Goal: Task Accomplishment & Management: Use online tool/utility

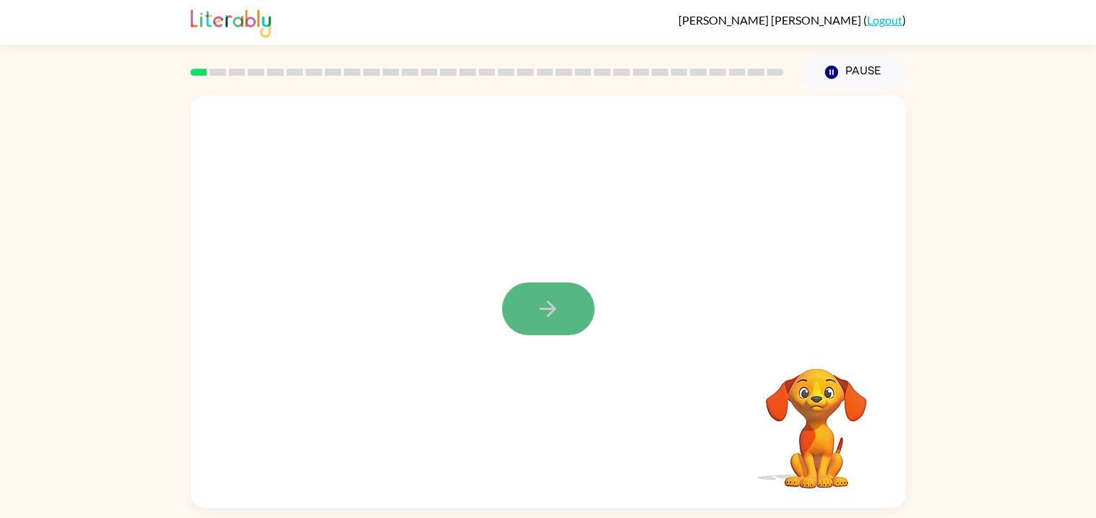
click at [534, 324] on button "button" at bounding box center [548, 308] width 92 height 53
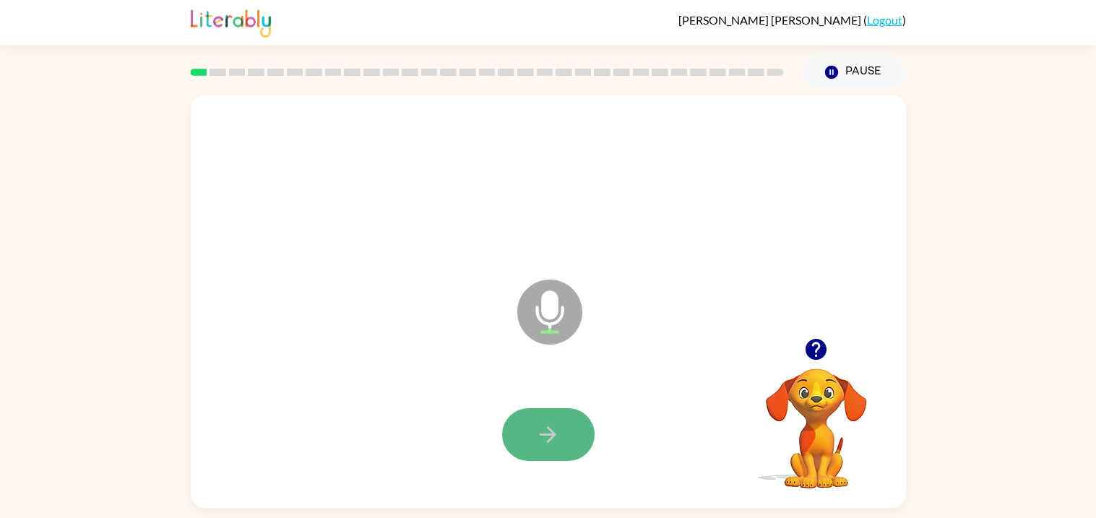
click at [545, 441] on icon "button" at bounding box center [547, 434] width 25 height 25
click at [546, 439] on icon "button" at bounding box center [547, 434] width 25 height 25
click at [562, 438] on button "button" at bounding box center [548, 434] width 92 height 53
click at [543, 418] on button "button" at bounding box center [548, 434] width 92 height 53
click at [543, 427] on icon "button" at bounding box center [547, 434] width 25 height 25
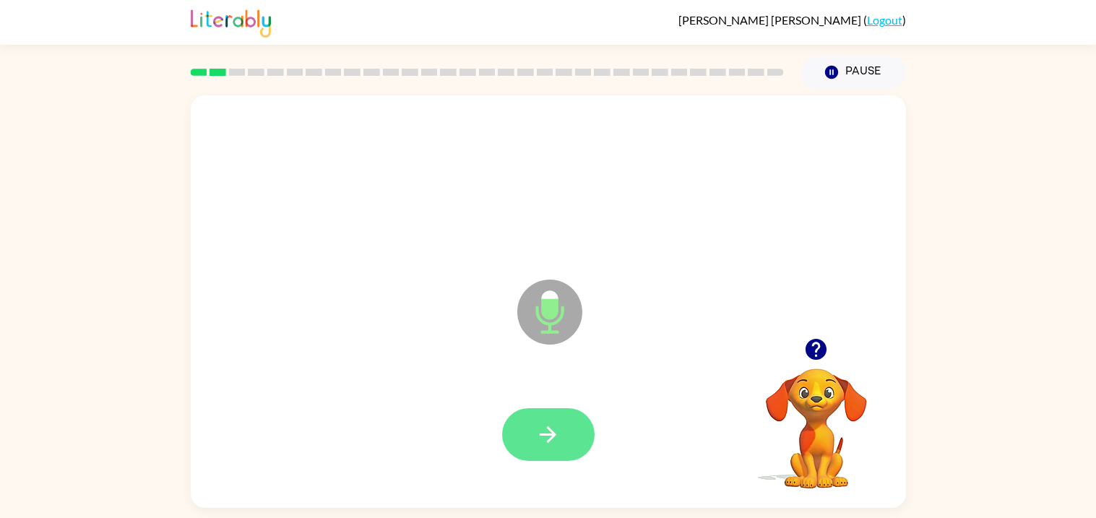
click at [543, 428] on icon "button" at bounding box center [547, 434] width 25 height 25
click at [530, 407] on div at bounding box center [548, 435] width 686 height 118
click at [532, 433] on button "button" at bounding box center [548, 434] width 92 height 53
click at [543, 445] on icon "button" at bounding box center [547, 434] width 25 height 25
click at [541, 438] on icon "button" at bounding box center [547, 434] width 25 height 25
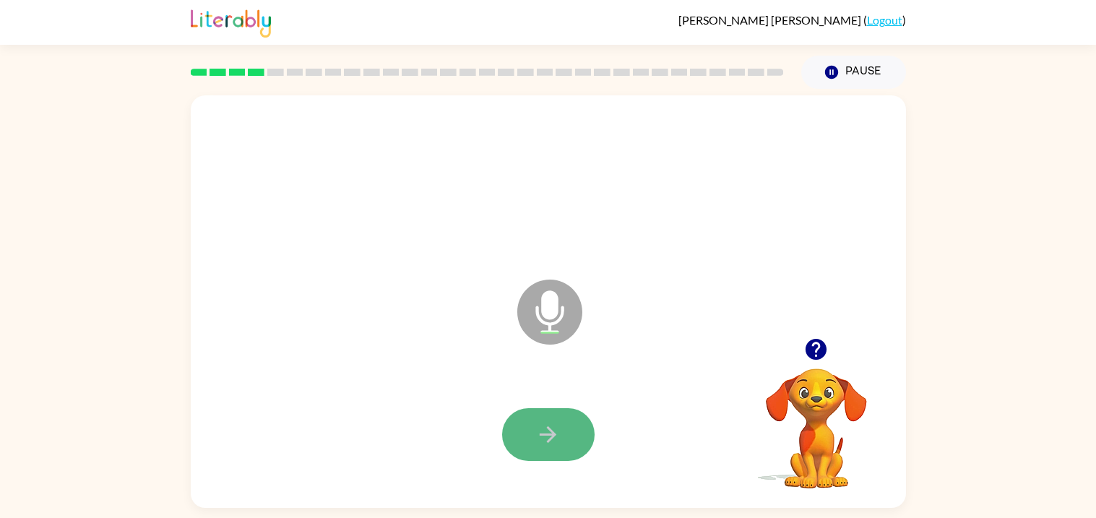
click at [516, 417] on button "button" at bounding box center [548, 434] width 92 height 53
click at [537, 437] on icon "button" at bounding box center [547, 434] width 25 height 25
click at [561, 413] on button "button" at bounding box center [548, 434] width 92 height 53
click at [504, 439] on button "button" at bounding box center [548, 434] width 92 height 53
click at [542, 432] on icon "button" at bounding box center [547, 434] width 25 height 25
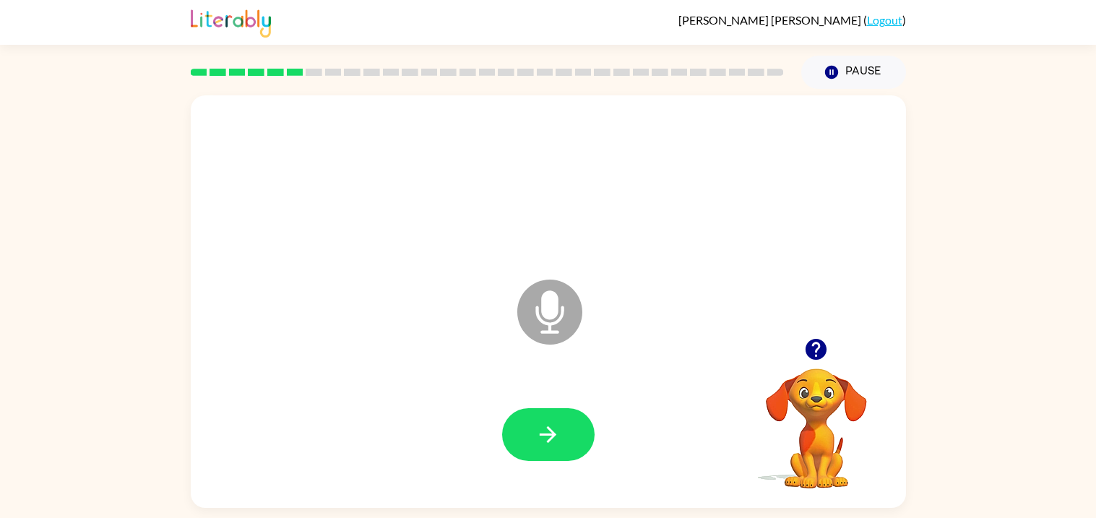
click at [516, 404] on div at bounding box center [548, 435] width 686 height 118
click at [518, 428] on button "button" at bounding box center [548, 434] width 92 height 53
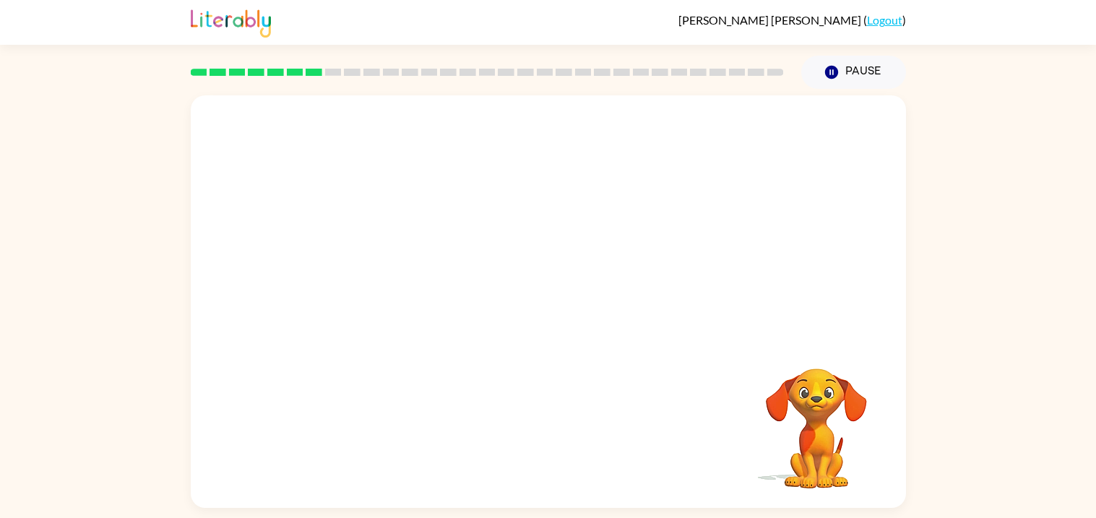
click at [821, 440] on video "Your browser must support playing .mp4 files to use Literably. Please try using…" at bounding box center [816, 418] width 144 height 144
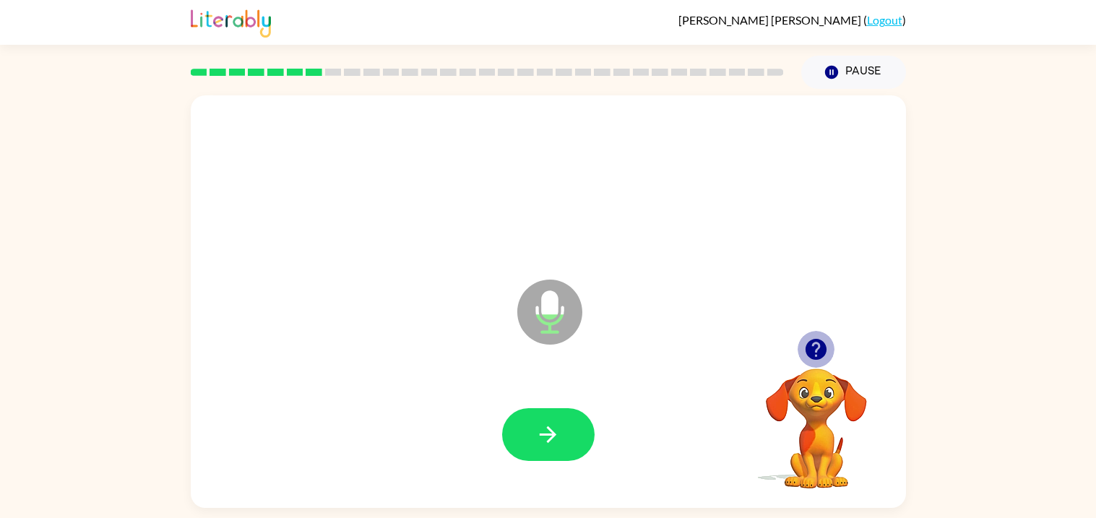
click at [815, 357] on icon "button" at bounding box center [815, 349] width 21 height 21
click at [630, 347] on icon "Microphone The Microphone is here when it is your turn to talk" at bounding box center [622, 330] width 217 height 108
click at [633, 347] on icon "Microphone The Microphone is here when it is your turn to talk" at bounding box center [622, 330] width 217 height 108
click at [807, 343] on icon "button" at bounding box center [815, 349] width 25 height 25
click at [509, 429] on button "button" at bounding box center [548, 434] width 92 height 53
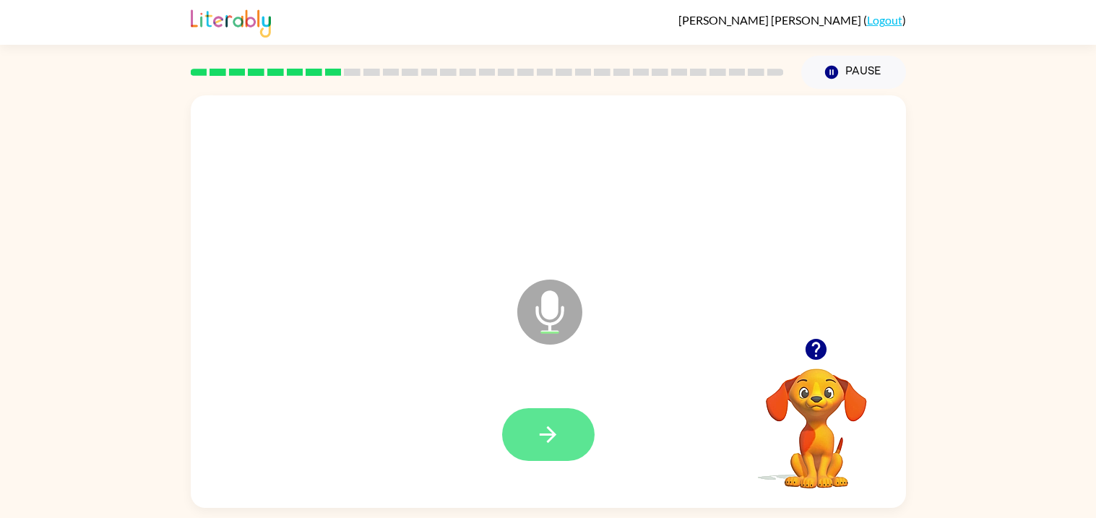
click at [545, 428] on icon "button" at bounding box center [547, 434] width 25 height 25
click at [817, 354] on icon "button" at bounding box center [815, 349] width 21 height 21
click at [548, 438] on icon "button" at bounding box center [547, 434] width 25 height 25
click at [548, 409] on button "button" at bounding box center [548, 434] width 92 height 53
click at [545, 420] on button "button" at bounding box center [548, 434] width 92 height 53
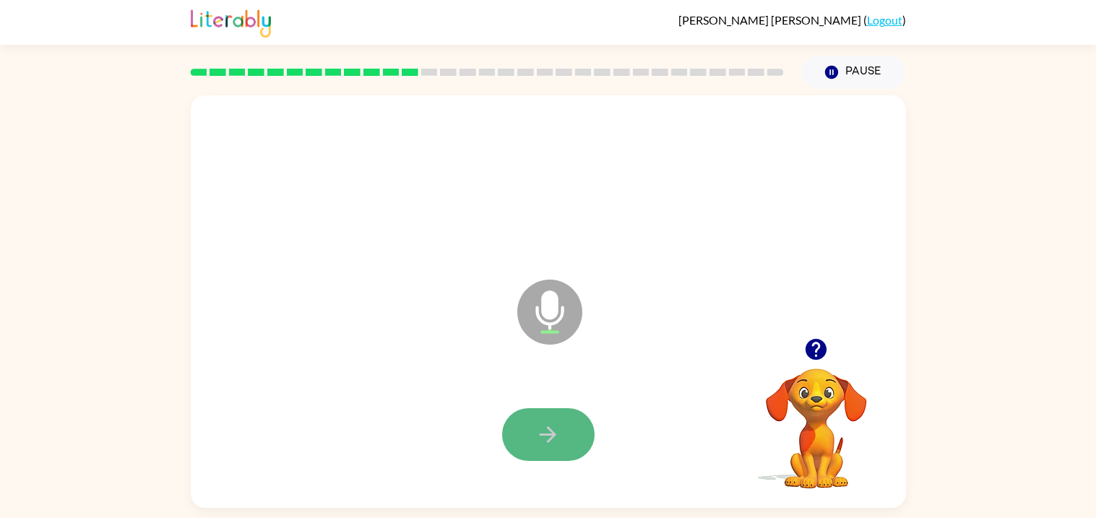
click at [532, 408] on button "button" at bounding box center [548, 434] width 92 height 53
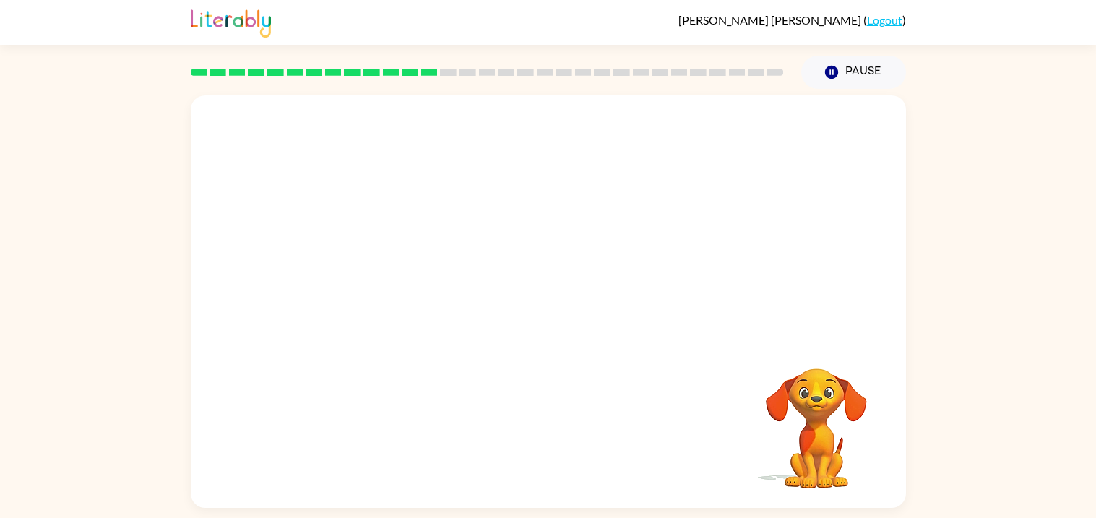
click at [183, 429] on div "Your browser must support playing .mp4 files to use Literably. Please try using…" at bounding box center [548, 298] width 1096 height 419
click at [105, 425] on div "Your browser must support playing .mp4 files to use Literably. Please try using…" at bounding box center [548, 298] width 1096 height 419
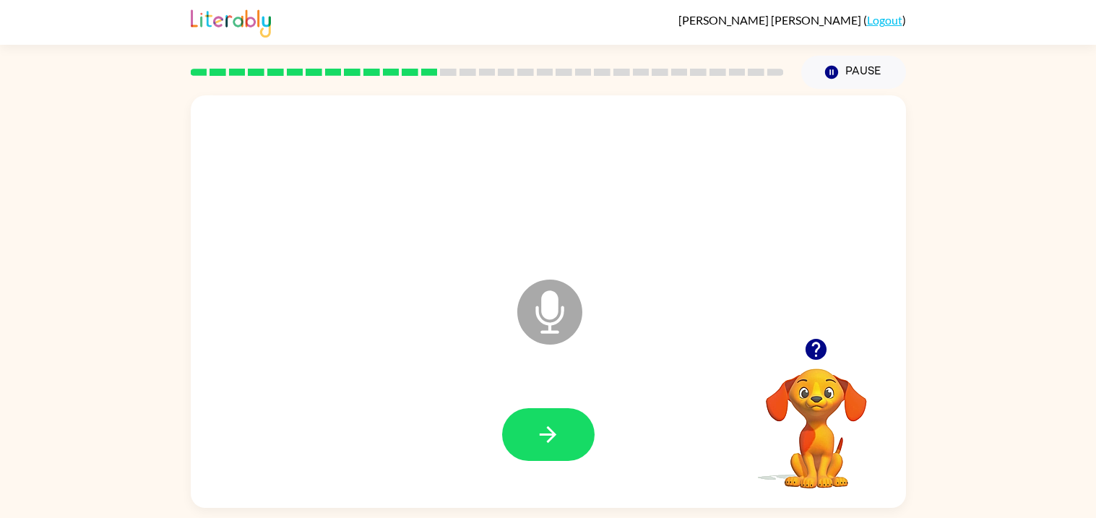
click at [812, 342] on icon "button" at bounding box center [815, 349] width 21 height 21
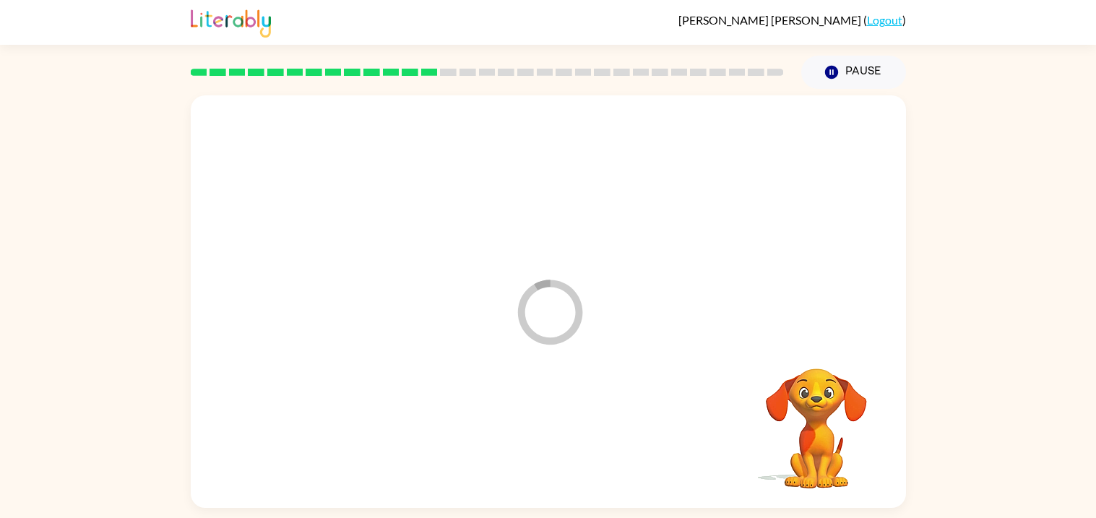
click at [548, 427] on div at bounding box center [548, 435] width 686 height 118
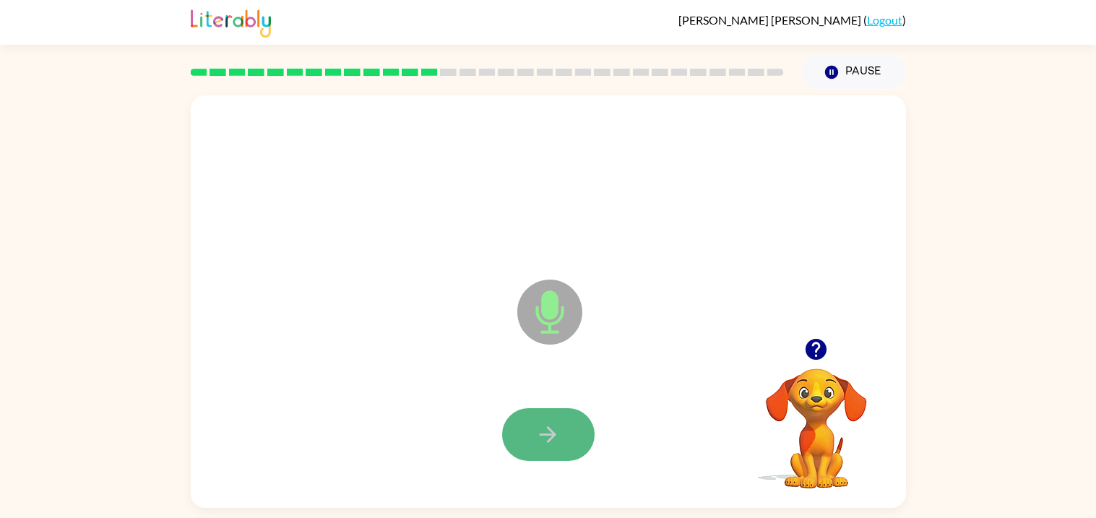
click at [572, 425] on button "button" at bounding box center [548, 434] width 92 height 53
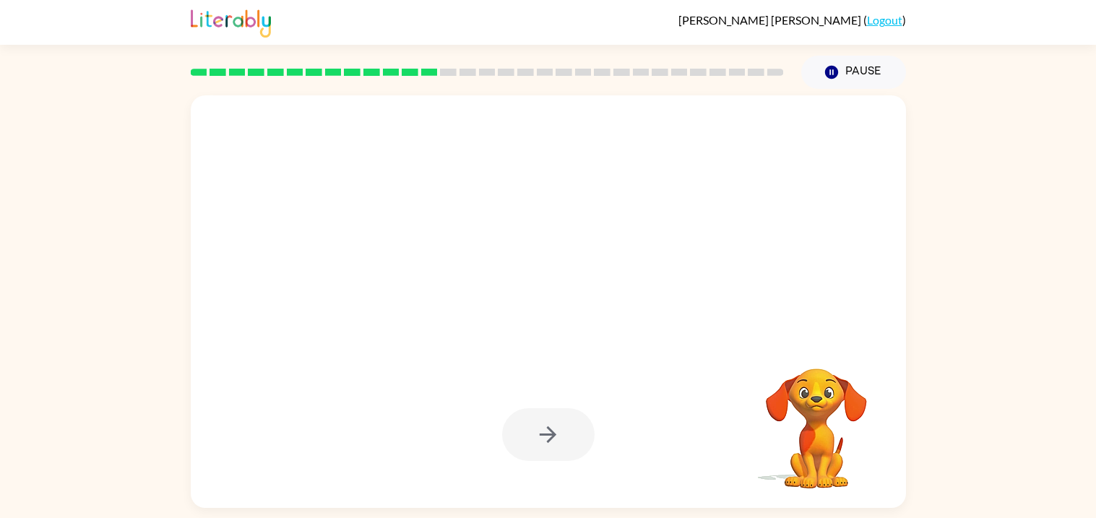
click at [681, 388] on div at bounding box center [548, 435] width 686 height 118
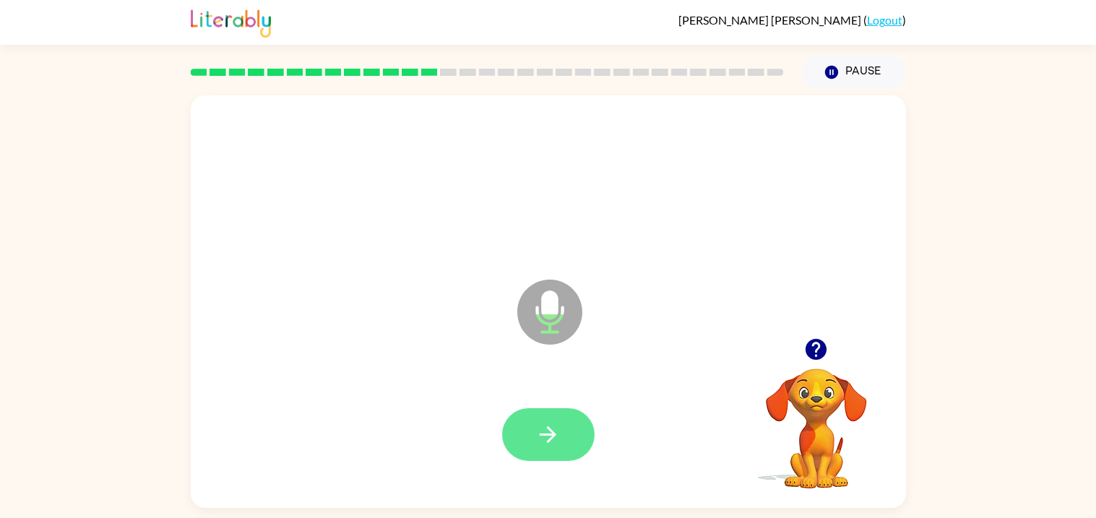
click at [554, 424] on icon "button" at bounding box center [547, 434] width 25 height 25
click at [574, 405] on div at bounding box center [548, 435] width 686 height 118
click at [571, 426] on button "button" at bounding box center [548, 434] width 92 height 53
click at [569, 452] on button "button" at bounding box center [548, 434] width 92 height 53
click at [541, 432] on icon "button" at bounding box center [547, 434] width 25 height 25
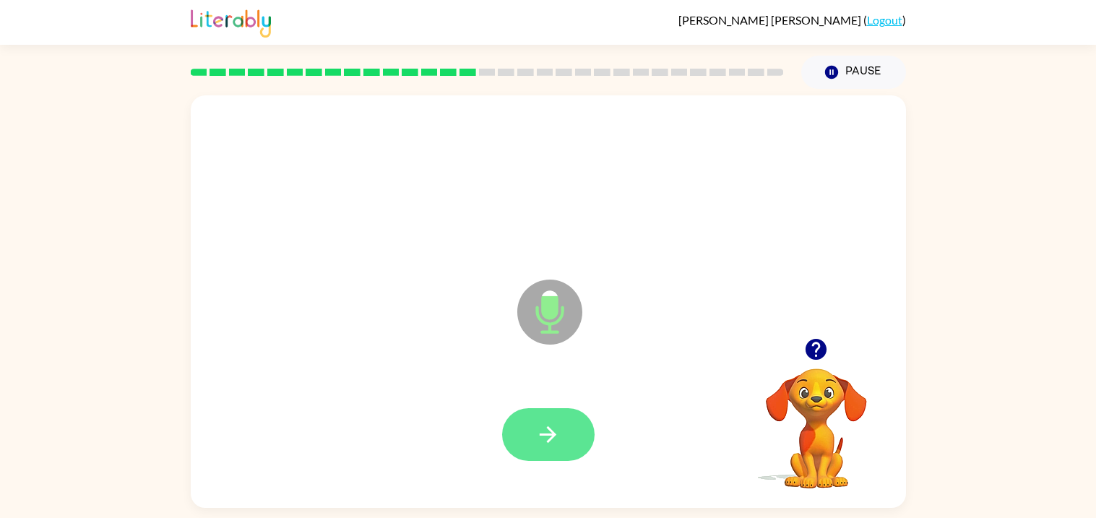
click at [553, 441] on icon "button" at bounding box center [547, 434] width 25 height 25
click at [561, 450] on button "button" at bounding box center [548, 434] width 92 height 53
click at [553, 416] on button "button" at bounding box center [548, 434] width 92 height 53
click at [570, 446] on button "button" at bounding box center [548, 434] width 92 height 53
click at [550, 443] on icon "button" at bounding box center [547, 434] width 25 height 25
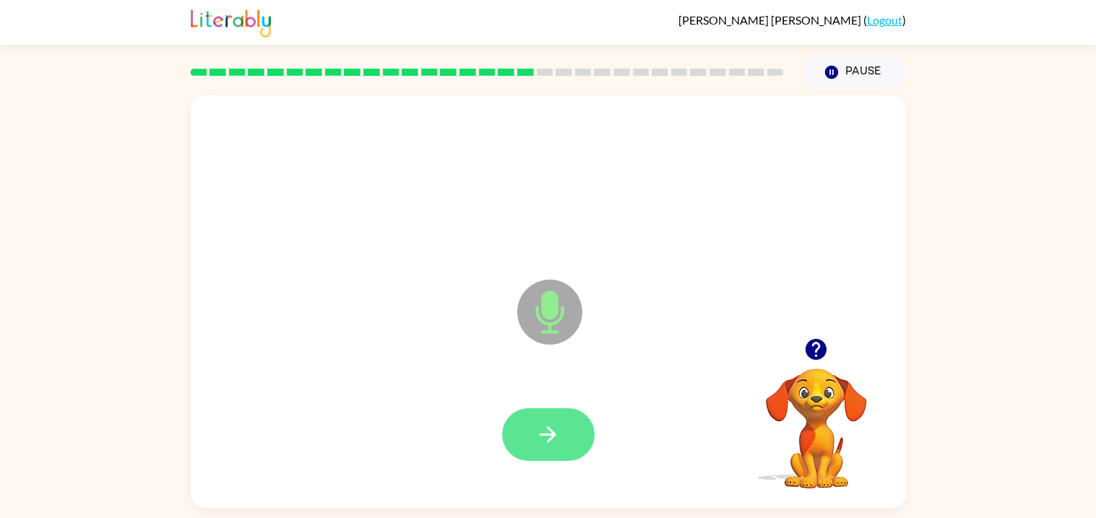
click at [581, 419] on button "button" at bounding box center [548, 434] width 92 height 53
click at [565, 427] on button "button" at bounding box center [548, 434] width 92 height 53
click at [581, 443] on button "button" at bounding box center [548, 434] width 92 height 53
click at [513, 449] on button "button" at bounding box center [548, 434] width 92 height 53
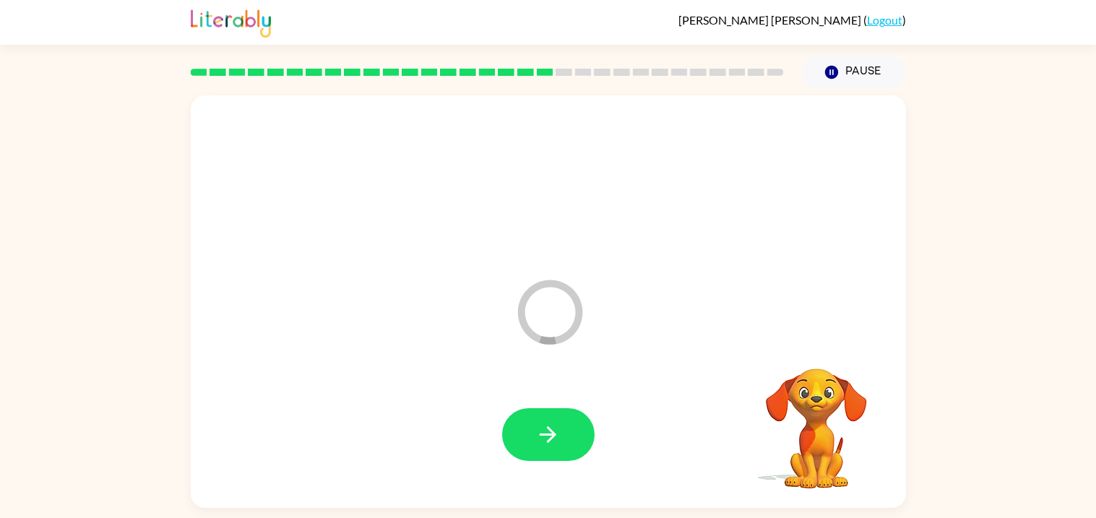
click at [808, 344] on div "Loader Your response is being sent to our graders" at bounding box center [548, 301] width 715 height 412
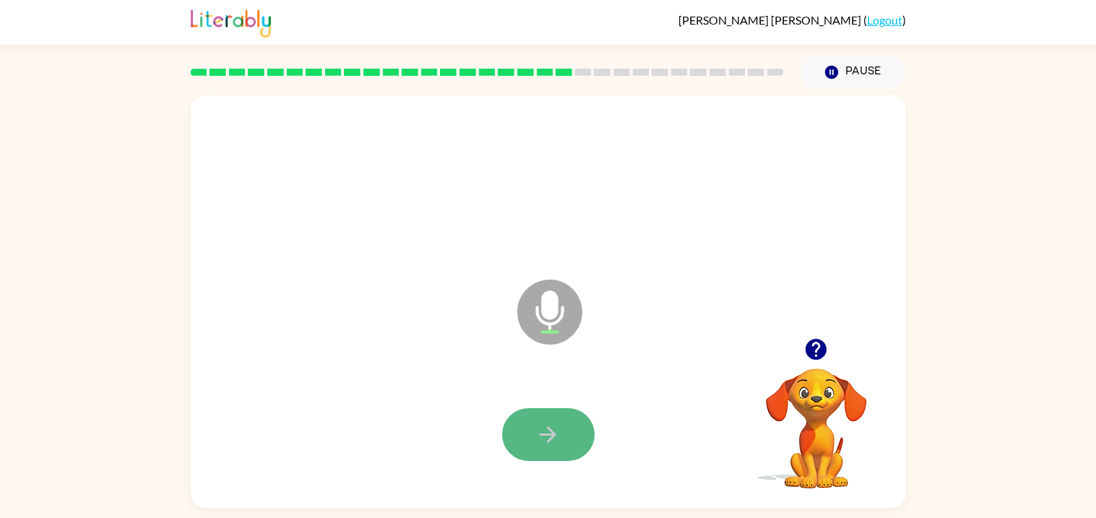
click at [553, 441] on icon "button" at bounding box center [547, 434] width 25 height 25
click at [543, 454] on button "button" at bounding box center [548, 434] width 92 height 53
click at [548, 417] on button "button" at bounding box center [548, 434] width 92 height 53
click at [485, 451] on div at bounding box center [548, 435] width 686 height 118
click at [571, 457] on button "button" at bounding box center [548, 434] width 92 height 53
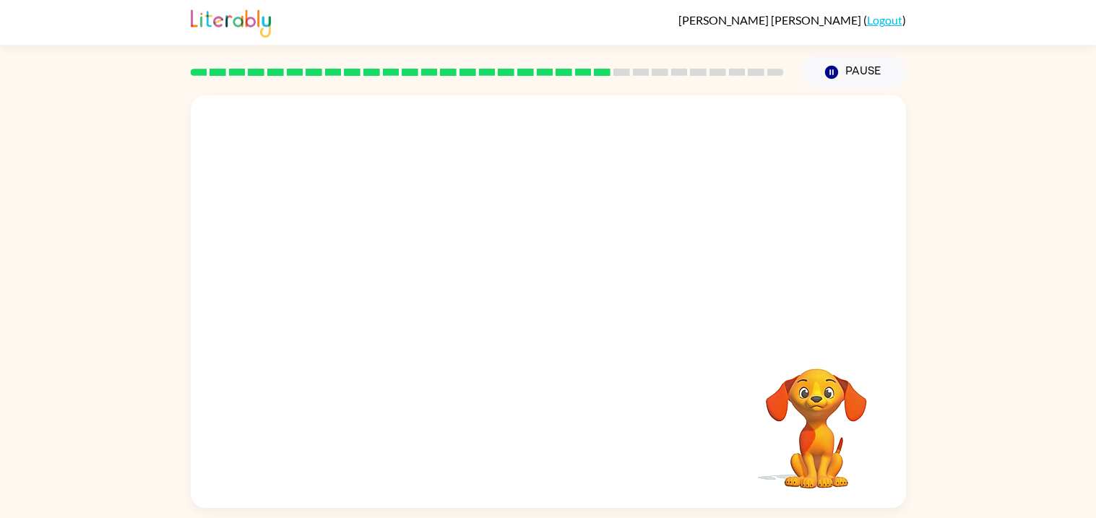
click at [633, 237] on div at bounding box center [548, 183] width 686 height 118
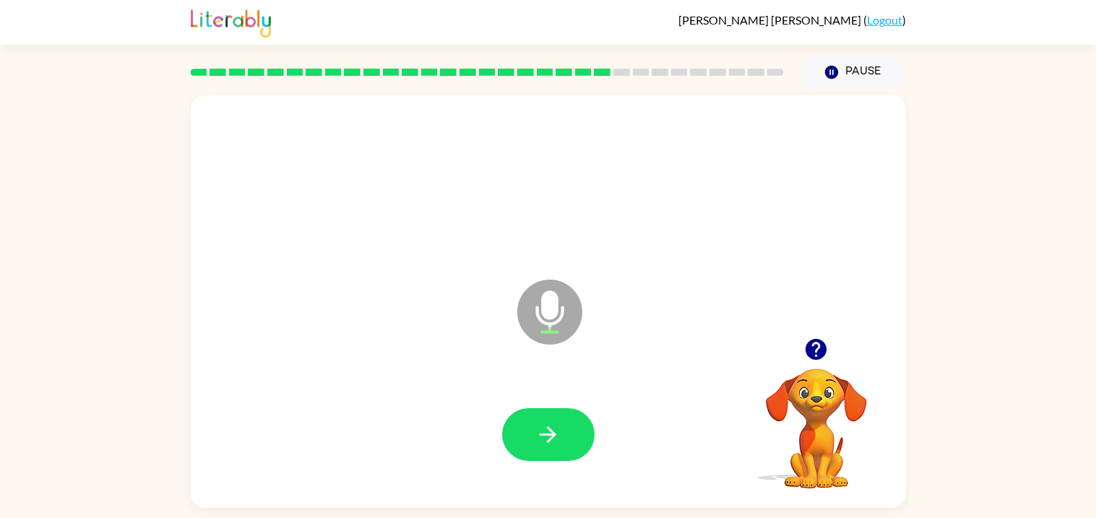
click at [548, 406] on div at bounding box center [548, 435] width 686 height 118
click at [545, 408] on button "button" at bounding box center [548, 434] width 92 height 53
click at [582, 430] on button "button" at bounding box center [548, 434] width 92 height 53
click at [560, 423] on icon "button" at bounding box center [547, 434] width 25 height 25
click at [568, 426] on button "button" at bounding box center [548, 434] width 92 height 53
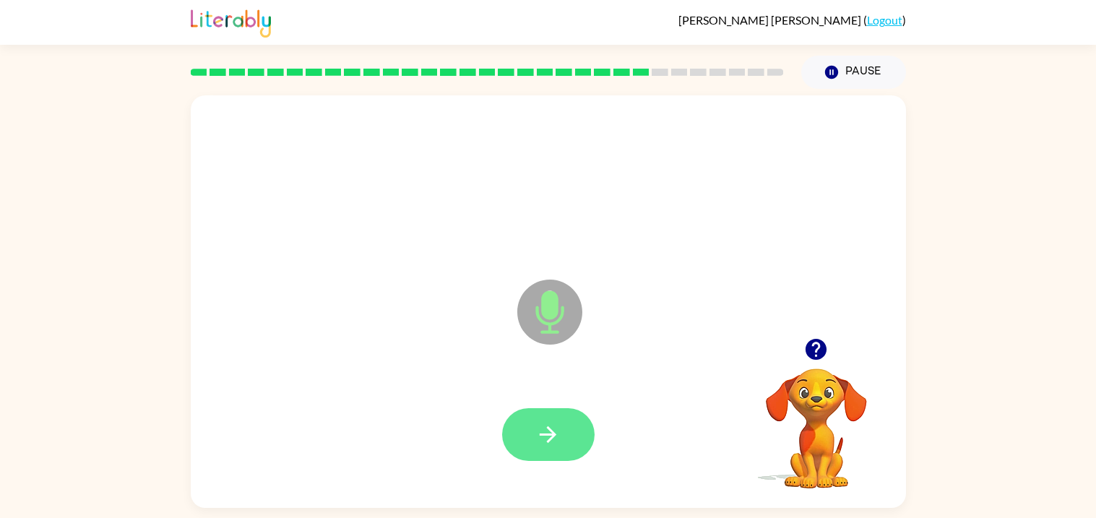
click at [535, 439] on icon "button" at bounding box center [547, 434] width 25 height 25
click at [571, 418] on button "button" at bounding box center [548, 434] width 92 height 53
click at [561, 428] on button "button" at bounding box center [548, 434] width 92 height 53
click at [563, 443] on button "button" at bounding box center [548, 434] width 92 height 53
click at [579, 409] on div at bounding box center [548, 434] width 92 height 53
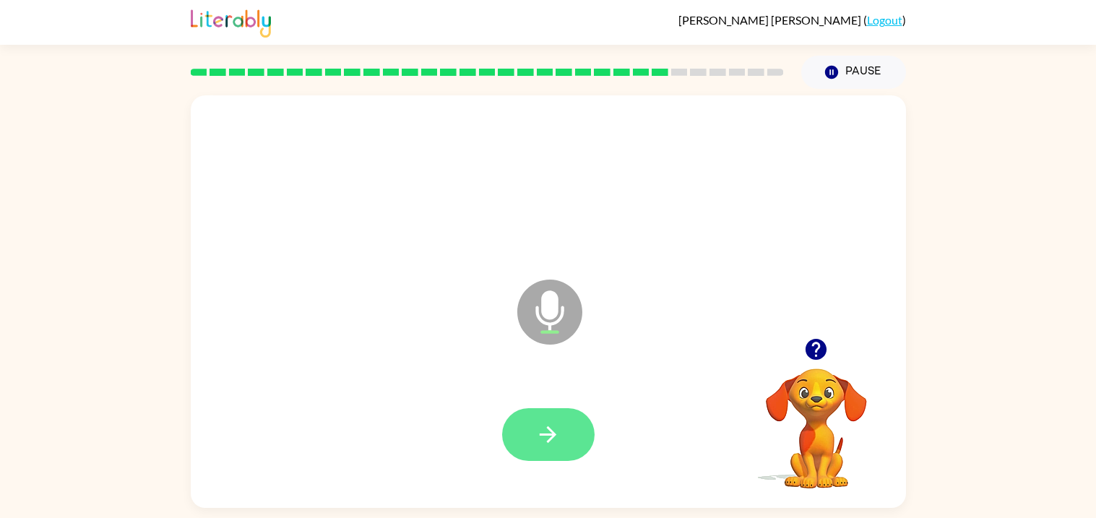
click at [566, 429] on button "button" at bounding box center [548, 434] width 92 height 53
click at [540, 439] on icon "button" at bounding box center [547, 434] width 25 height 25
click at [563, 438] on button "button" at bounding box center [548, 434] width 92 height 53
click at [559, 428] on icon "button" at bounding box center [547, 434] width 25 height 25
click at [548, 457] on button "button" at bounding box center [548, 434] width 92 height 53
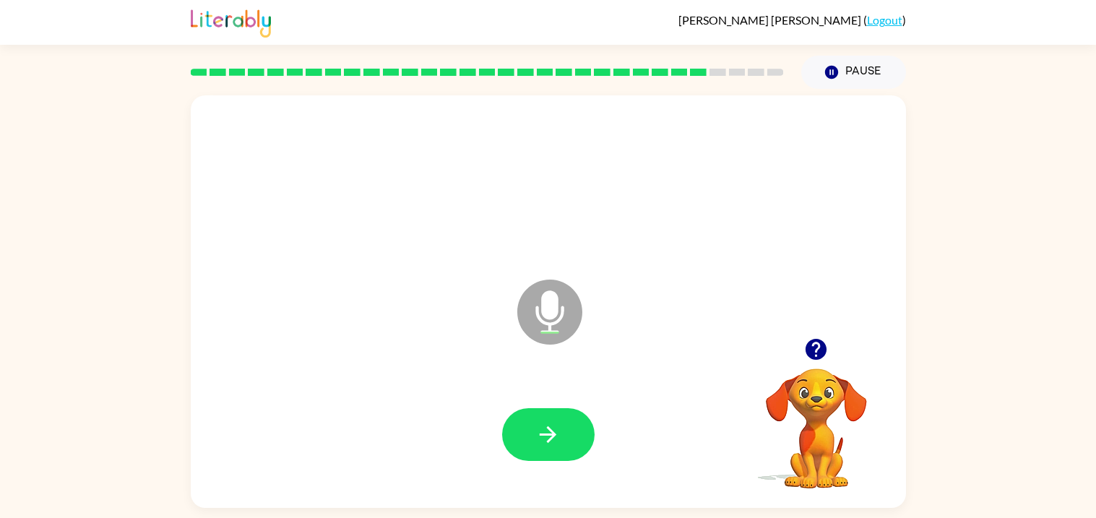
click at [542, 436] on div at bounding box center [548, 434] width 92 height 53
click at [560, 468] on div at bounding box center [548, 435] width 686 height 118
click at [561, 446] on button "button" at bounding box center [548, 434] width 92 height 53
click at [563, 439] on button "button" at bounding box center [548, 434] width 92 height 53
click at [539, 457] on button "button" at bounding box center [548, 434] width 92 height 53
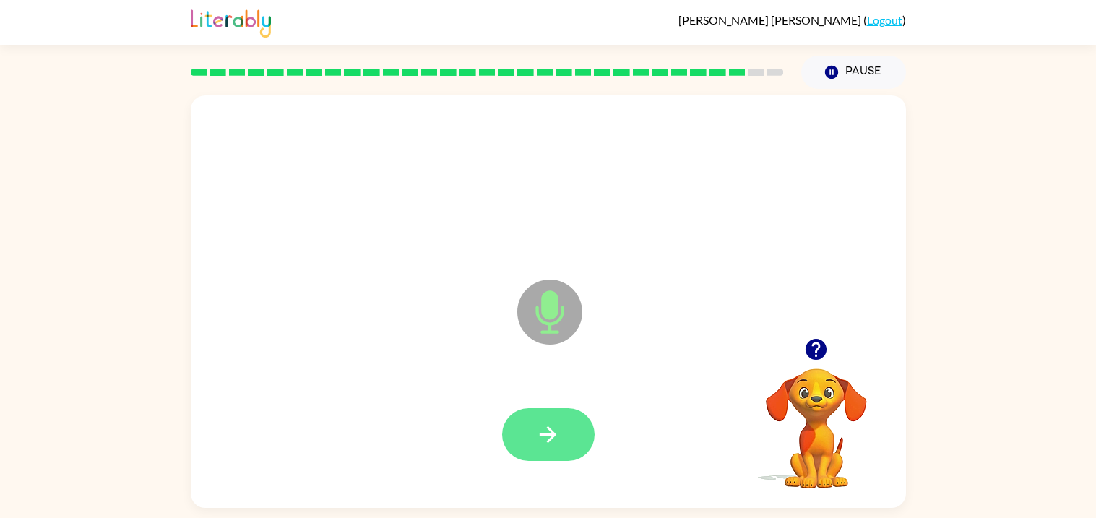
click at [553, 422] on icon "button" at bounding box center [547, 434] width 25 height 25
click at [552, 440] on icon "button" at bounding box center [547, 434] width 25 height 25
click at [575, 423] on button "button" at bounding box center [548, 434] width 92 height 53
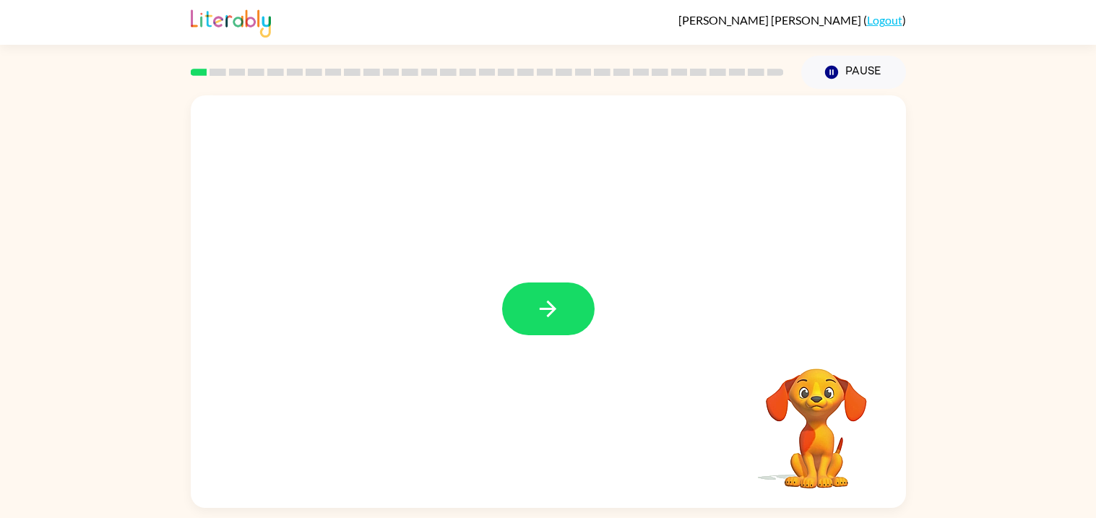
click at [695, 302] on div at bounding box center [548, 301] width 715 height 412
click at [549, 351] on div "Your browser must support playing .mp4 files to use Literably. Please try using…" at bounding box center [548, 301] width 715 height 412
click at [826, 445] on video "Your browser must support playing .mp4 files to use Literably. Please try using…" at bounding box center [816, 418] width 144 height 144
click at [816, 378] on video "Your browser must support playing .mp4 files to use Literably. Please try using…" at bounding box center [816, 418] width 144 height 144
click at [567, 317] on button "button" at bounding box center [548, 308] width 92 height 53
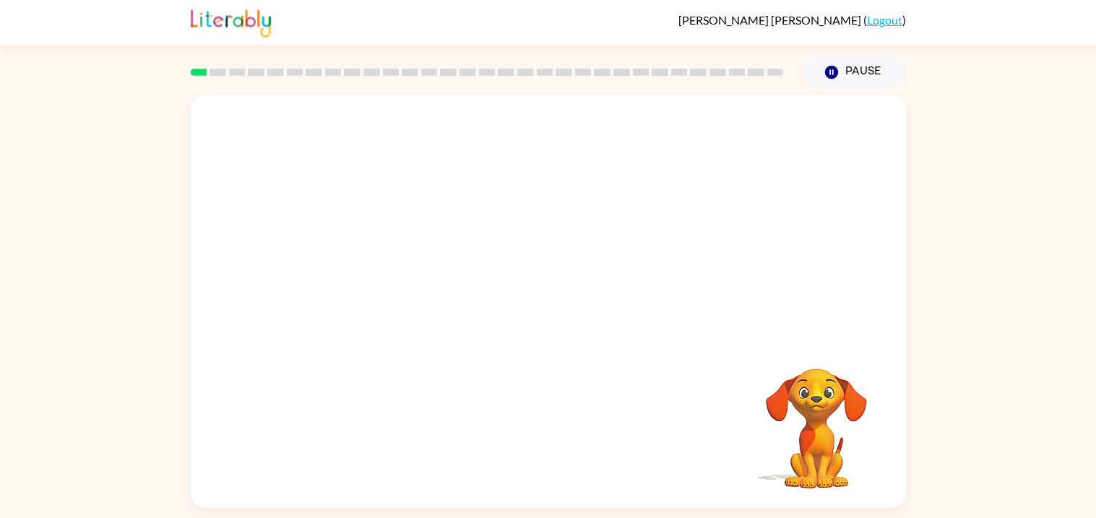
click at [684, 300] on div at bounding box center [513, 276] width 617 height 52
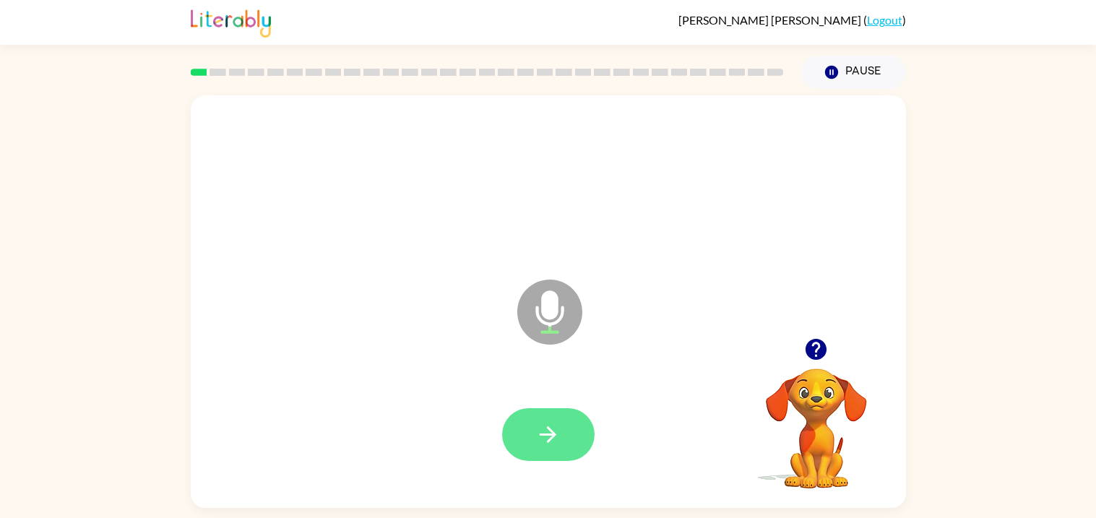
click at [561, 425] on button "button" at bounding box center [548, 434] width 92 height 53
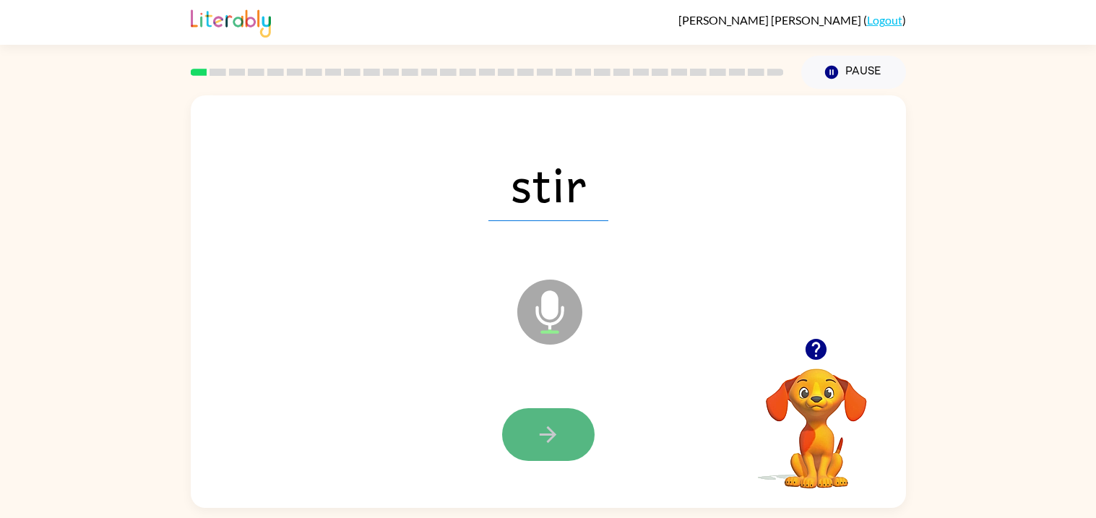
click at [529, 423] on button "button" at bounding box center [548, 434] width 92 height 53
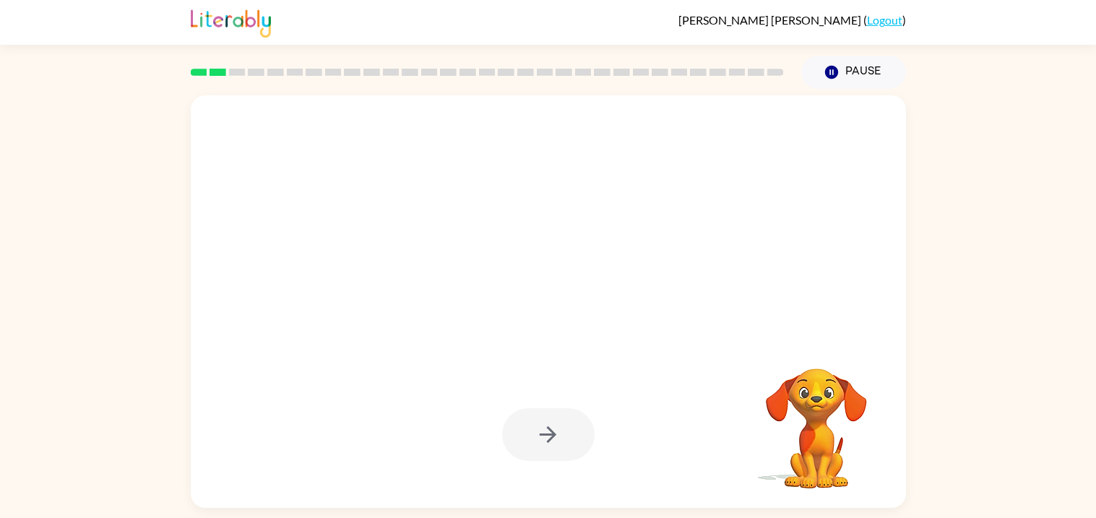
click at [402, 365] on div at bounding box center [548, 301] width 715 height 412
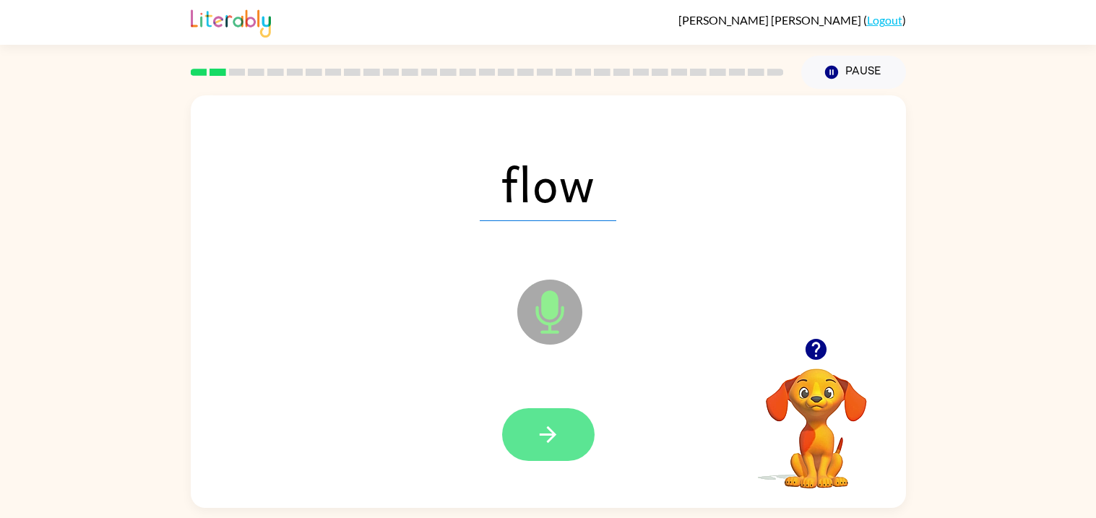
click at [555, 458] on button "button" at bounding box center [548, 434] width 92 height 53
click at [563, 444] on div at bounding box center [548, 434] width 92 height 53
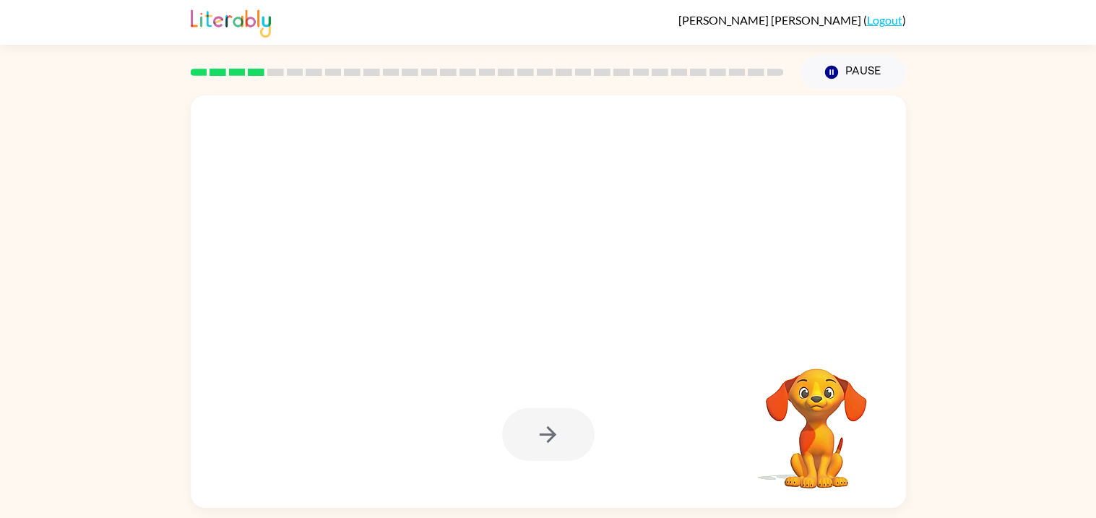
click at [256, 386] on div at bounding box center [548, 435] width 686 height 118
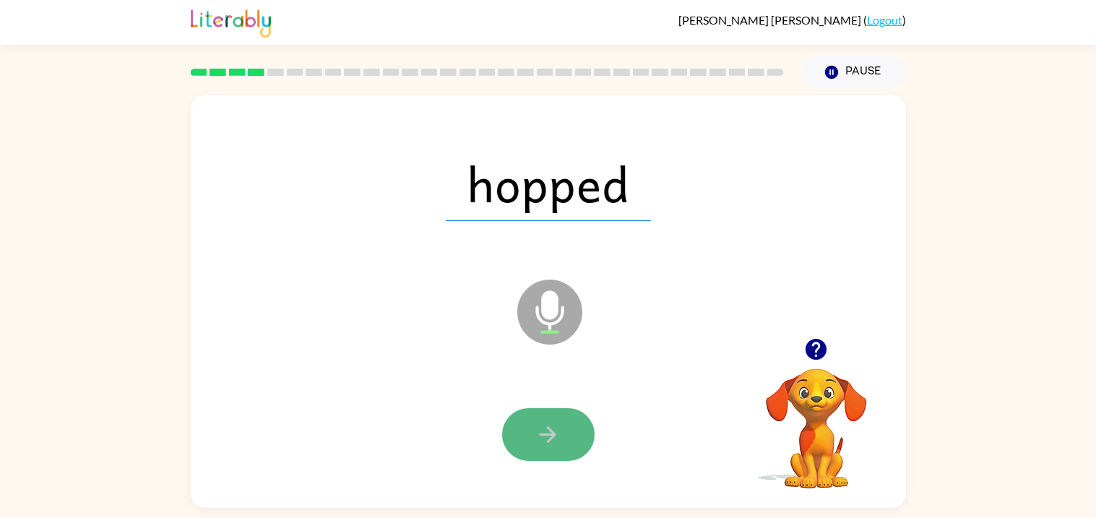
click at [567, 424] on button "button" at bounding box center [548, 434] width 92 height 53
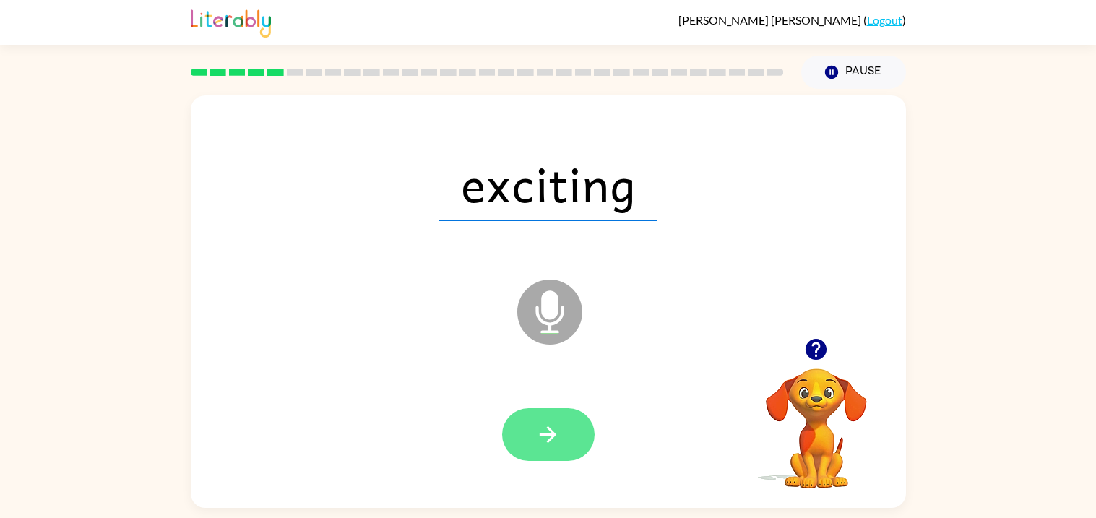
click at [553, 427] on icon "button" at bounding box center [547, 434] width 25 height 25
click at [544, 422] on icon "button" at bounding box center [547, 434] width 25 height 25
click at [519, 410] on button "button" at bounding box center [548, 434] width 92 height 53
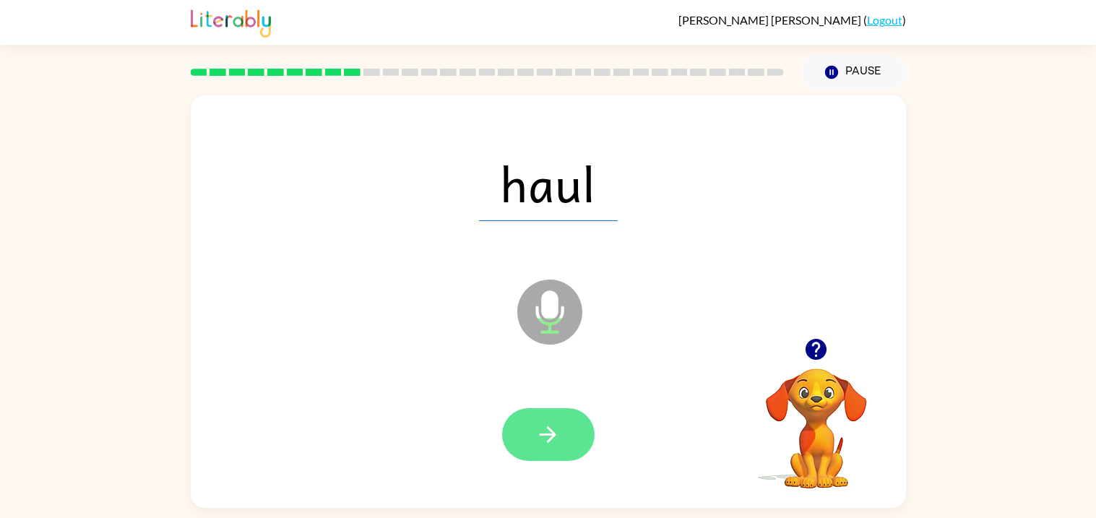
click at [525, 451] on button "button" at bounding box center [548, 434] width 92 height 53
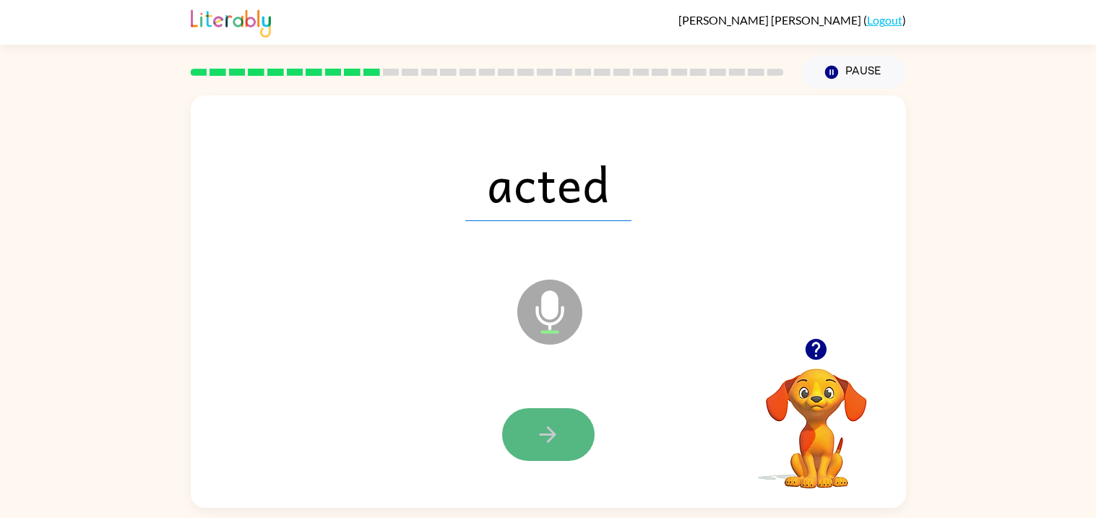
click at [531, 430] on button "button" at bounding box center [548, 434] width 92 height 53
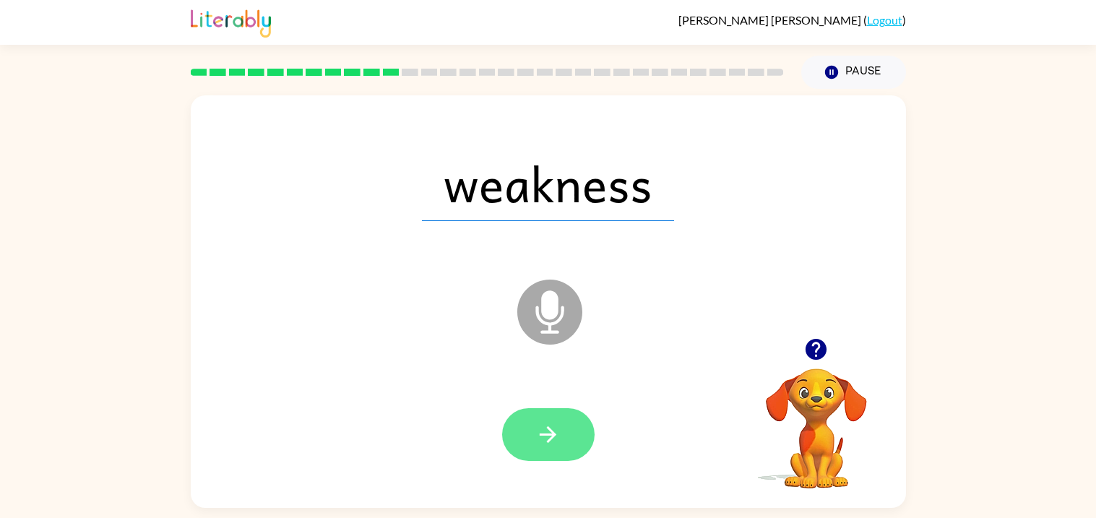
click at [579, 435] on button "button" at bounding box center [548, 434] width 92 height 53
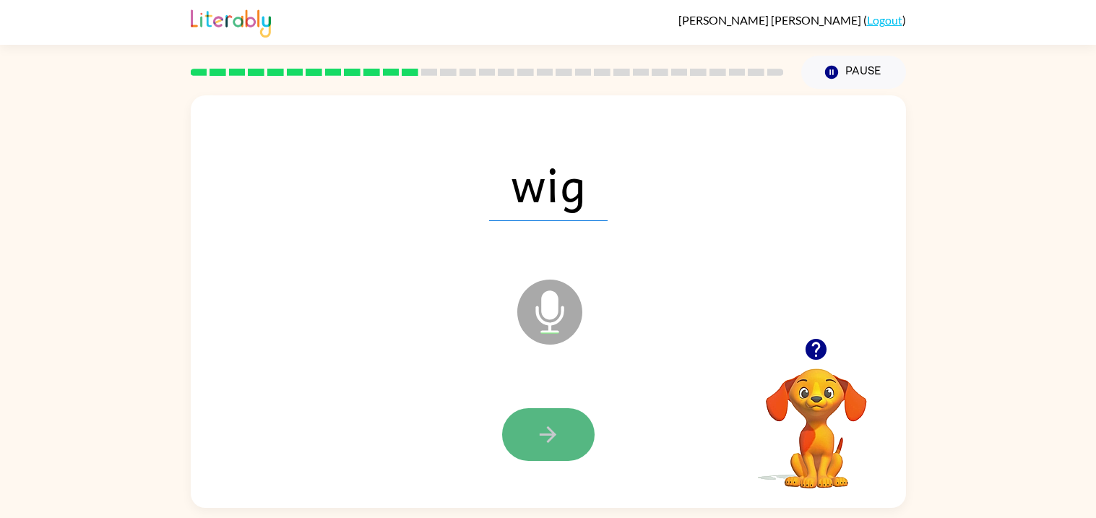
click at [517, 440] on button "button" at bounding box center [548, 434] width 92 height 53
click at [578, 416] on button "button" at bounding box center [548, 434] width 92 height 53
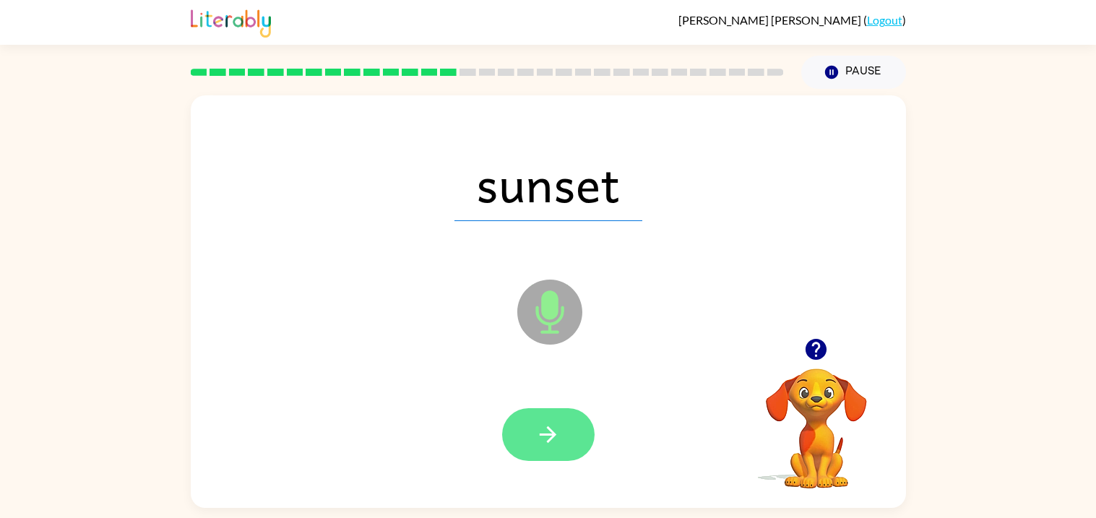
click at [545, 429] on icon "button" at bounding box center [547, 434] width 25 height 25
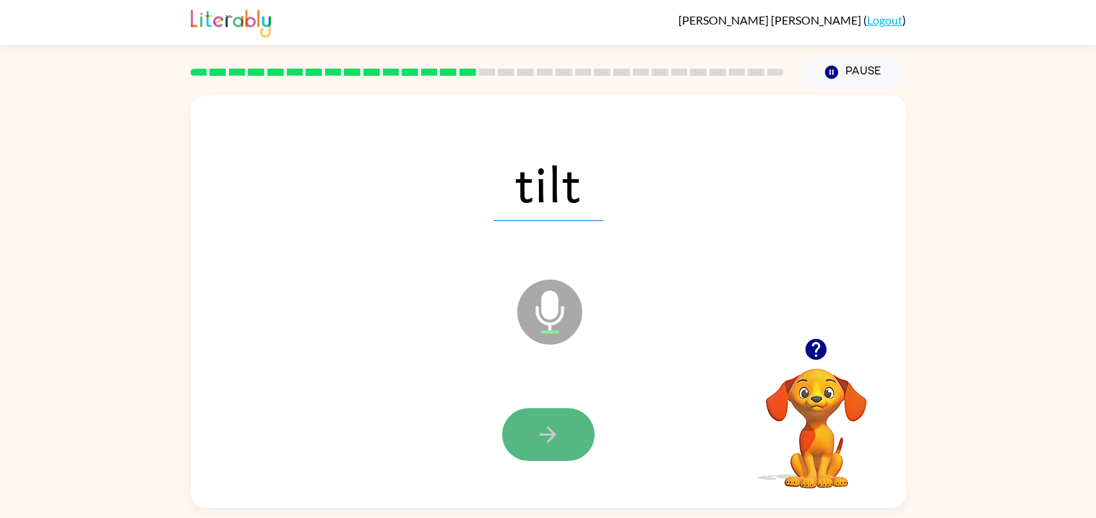
click at [537, 442] on icon "button" at bounding box center [547, 434] width 25 height 25
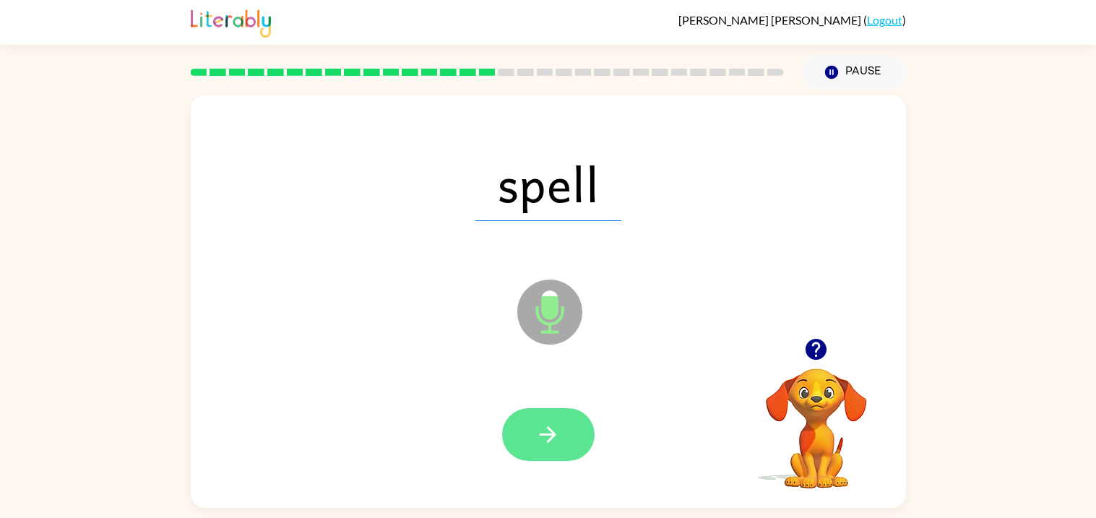
click at [552, 438] on icon "button" at bounding box center [548, 434] width 17 height 17
click at [552, 438] on div at bounding box center [548, 434] width 92 height 53
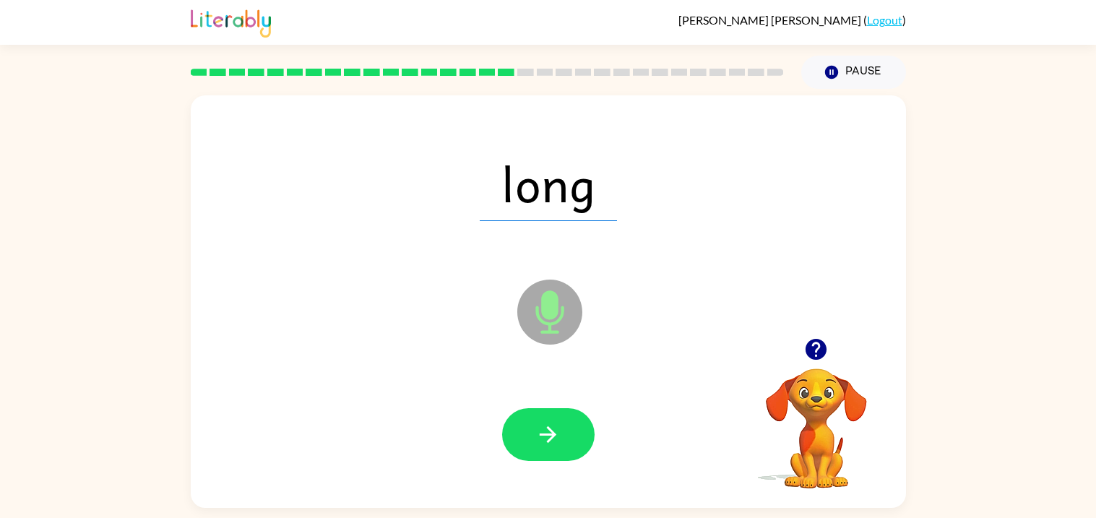
click at [501, 428] on div at bounding box center [548, 435] width 686 height 118
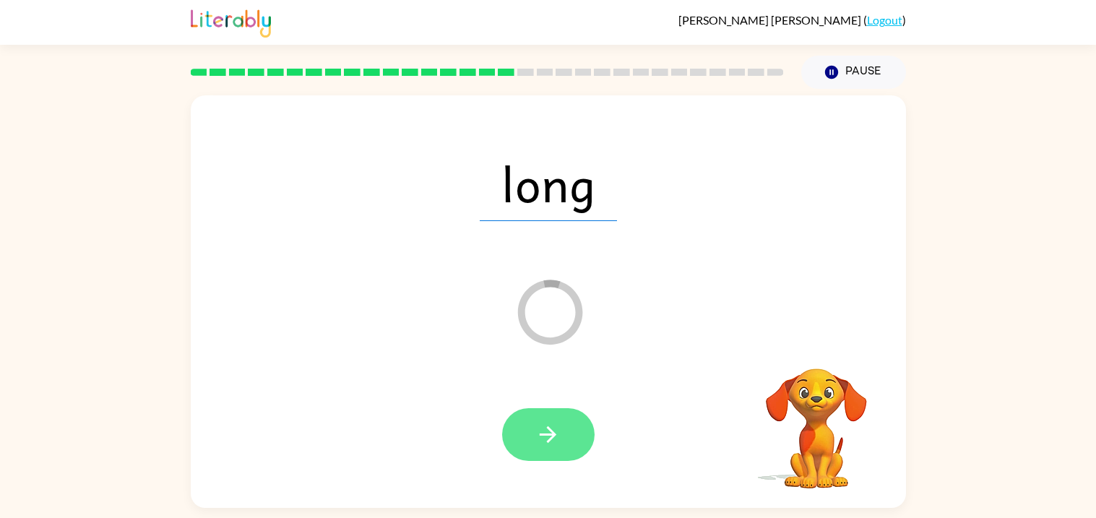
click at [527, 440] on button "button" at bounding box center [548, 434] width 92 height 53
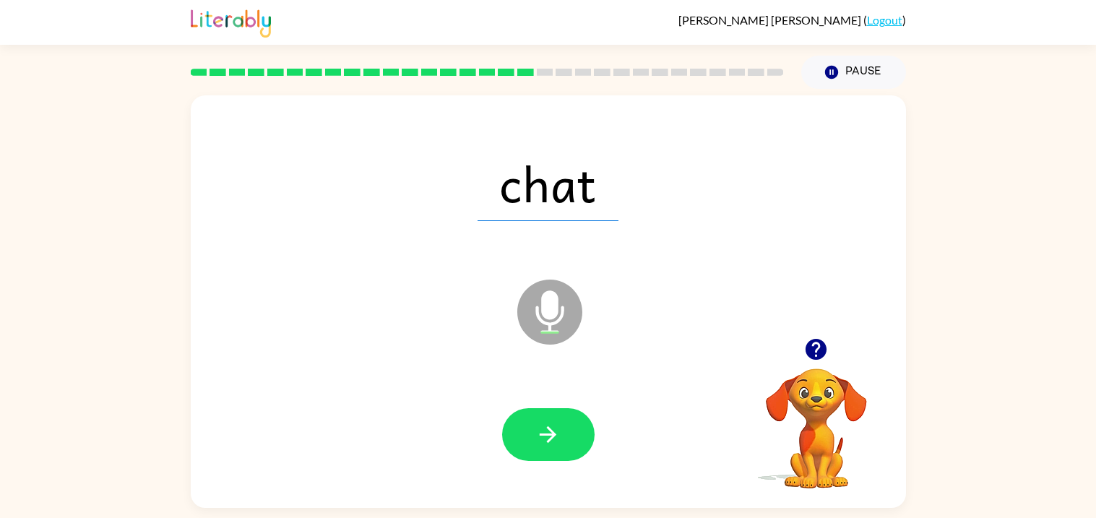
click at [527, 440] on button "button" at bounding box center [548, 434] width 92 height 53
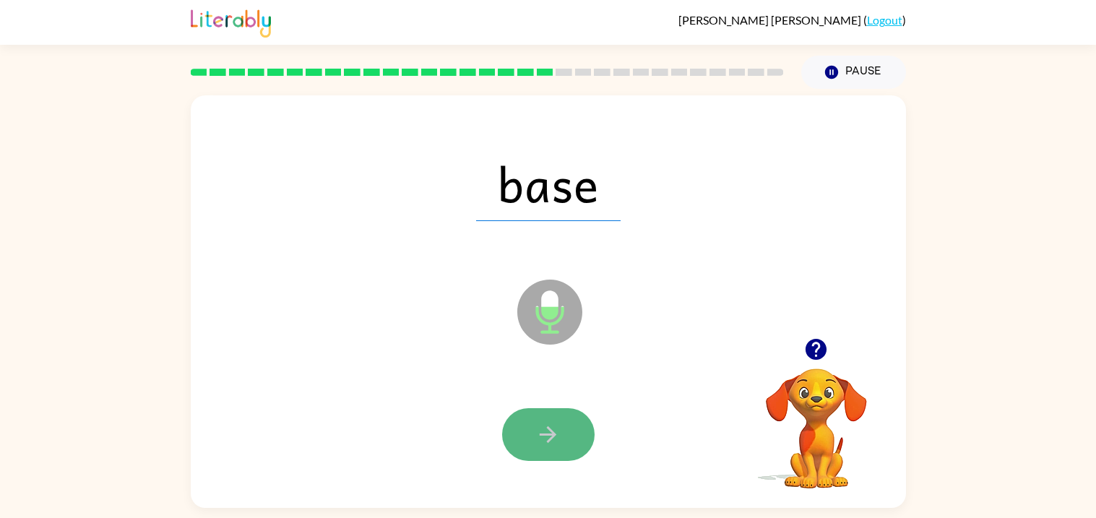
click at [534, 420] on button "button" at bounding box center [548, 434] width 92 height 53
click at [511, 441] on button "button" at bounding box center [548, 434] width 92 height 53
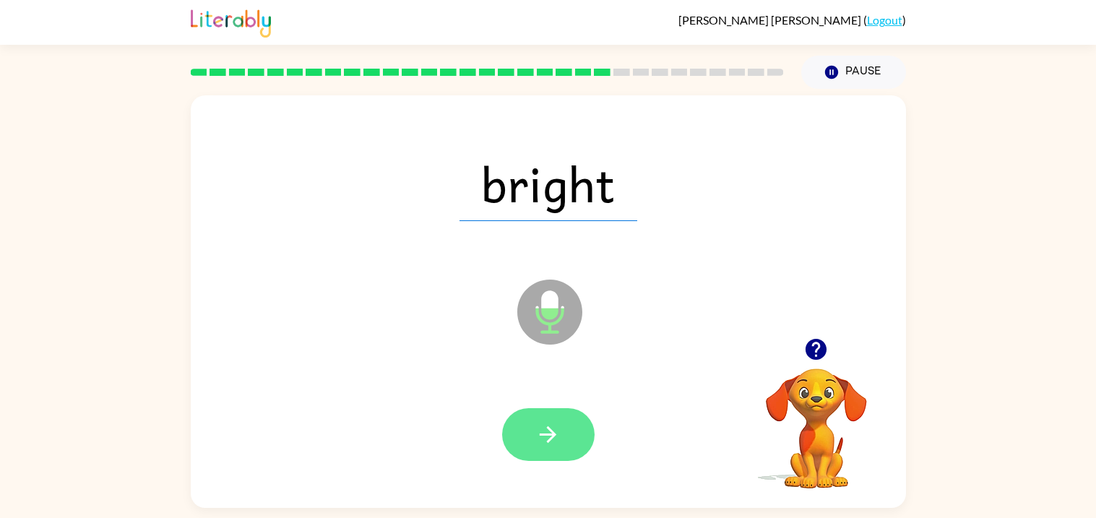
click at [537, 449] on button "button" at bounding box center [548, 434] width 92 height 53
click at [538, 444] on icon "button" at bounding box center [547, 434] width 25 height 25
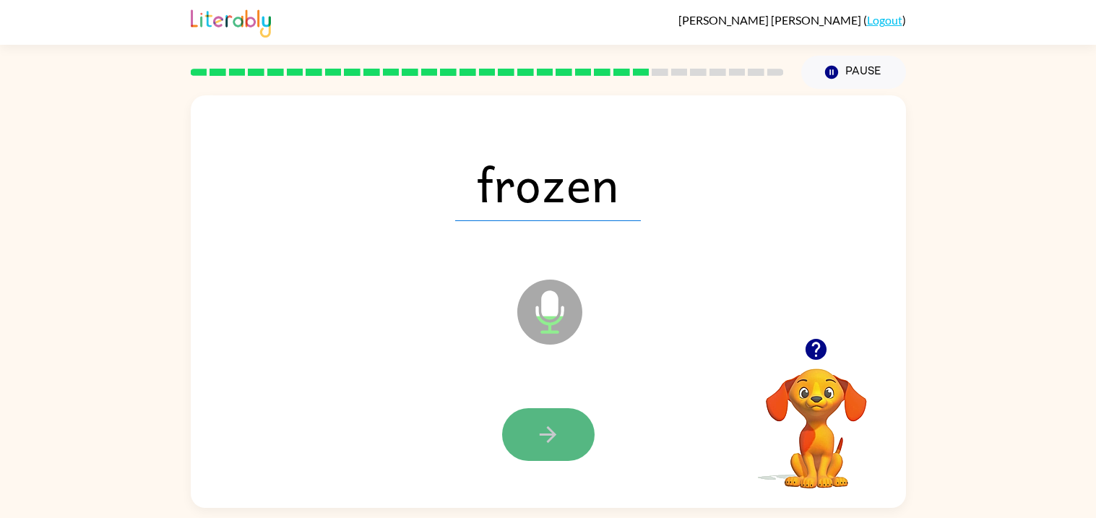
click at [545, 446] on icon "button" at bounding box center [547, 434] width 25 height 25
click at [545, 447] on button "button" at bounding box center [548, 434] width 92 height 53
